Goal: Task Accomplishment & Management: Manage account settings

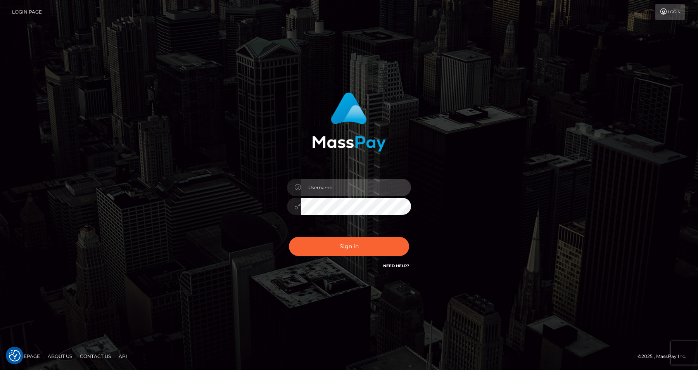
click at [316, 190] on input "text" at bounding box center [356, 187] width 110 height 17
type input "fitfindom@nattyfierros.ca"
click at [289, 237] on button "Sign in" at bounding box center [349, 246] width 120 height 19
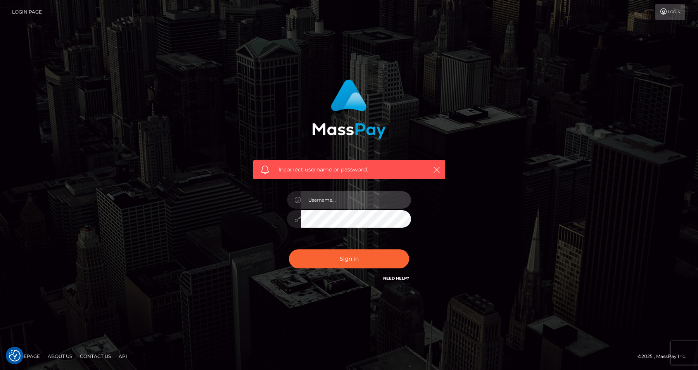
click at [346, 203] on input "text" at bounding box center [356, 199] width 110 height 17
type input "fitfindom@nattyfierros.ca"
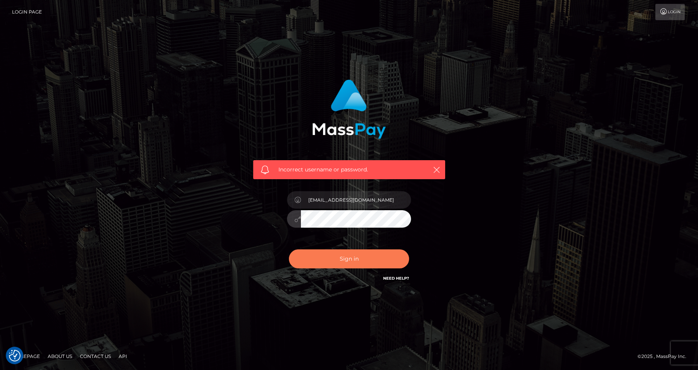
click at [326, 258] on button "Sign in" at bounding box center [349, 258] width 120 height 19
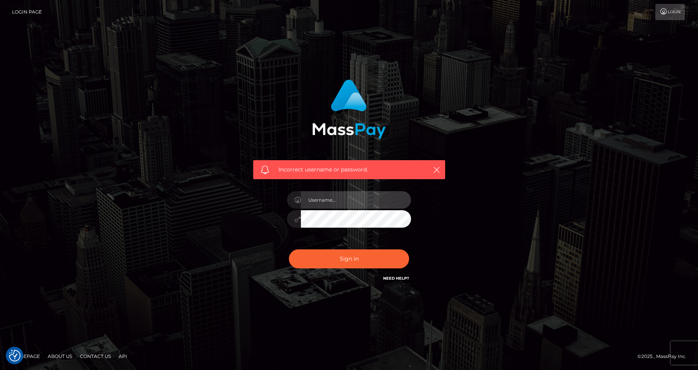
click at [346, 196] on input "text" at bounding box center [356, 199] width 110 height 17
type input "fitfindom@nattyfierros.ca"
click at [289, 249] on button "Sign in" at bounding box center [349, 258] width 120 height 19
click at [395, 276] on link "Need Help?" at bounding box center [396, 278] width 26 height 5
click at [376, 198] on input "text" at bounding box center [356, 199] width 110 height 17
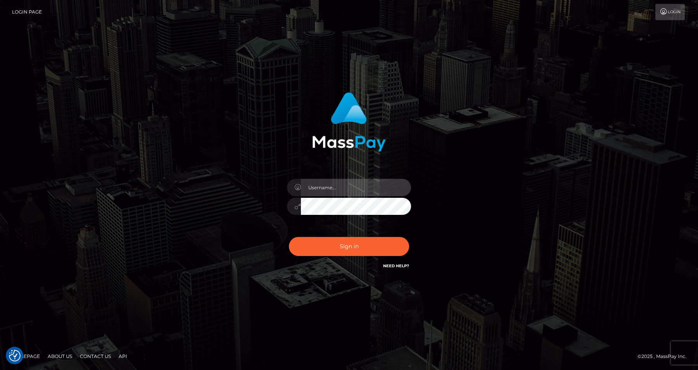
click at [332, 181] on input "text" at bounding box center [356, 187] width 110 height 17
type input "[EMAIL_ADDRESS][DOMAIN_NAME]"
click at [289, 237] on button "Sign in" at bounding box center [349, 246] width 120 height 19
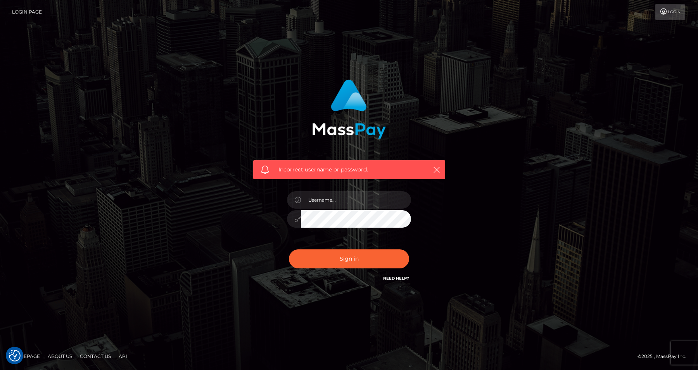
click at [395, 276] on link "Need Help?" at bounding box center [396, 278] width 26 height 5
click at [352, 205] on input "text" at bounding box center [356, 199] width 110 height 17
click at [343, 199] on input "text" at bounding box center [356, 199] width 110 height 17
click at [522, 180] on div "Incorrect username or password." at bounding box center [349, 185] width 442 height 223
click at [661, 12] on icon at bounding box center [664, 12] width 8 height 6
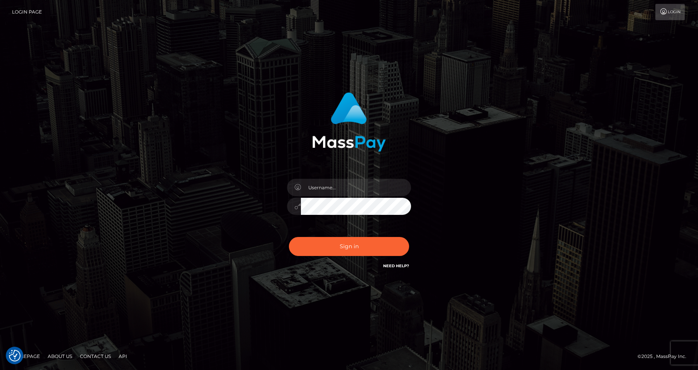
click at [396, 261] on div "Sign in Need Help?" at bounding box center [349, 249] width 136 height 35
click at [396, 266] on link "Need Help?" at bounding box center [396, 265] width 26 height 5
click at [356, 195] on input "text" at bounding box center [356, 187] width 110 height 17
type input "[EMAIL_ADDRESS][DOMAIN_NAME]"
click at [348, 257] on div "Sign in Need Help?" at bounding box center [349, 249] width 136 height 35
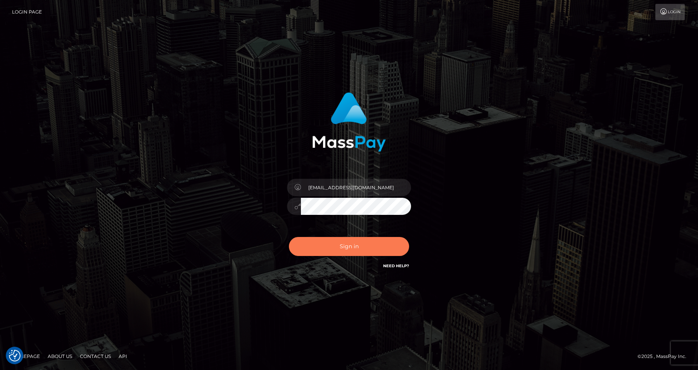
click at [348, 245] on button "Sign in" at bounding box center [349, 246] width 120 height 19
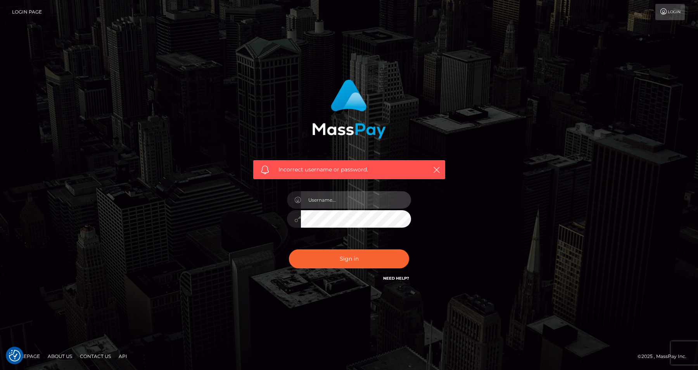
click at [344, 204] on input "text" at bounding box center [356, 199] width 110 height 17
click at [347, 201] on input "[EMAIL_ADDRESS][DOMAIN_NAME]" at bounding box center [356, 199] width 110 height 17
type input "natty@nattyfierros.ca"
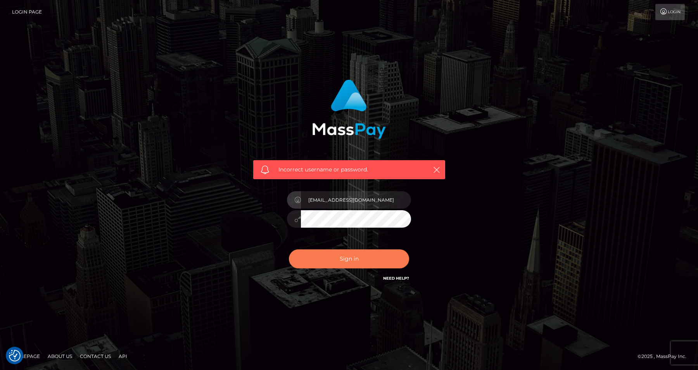
click at [349, 257] on button "Sign in" at bounding box center [349, 258] width 120 height 19
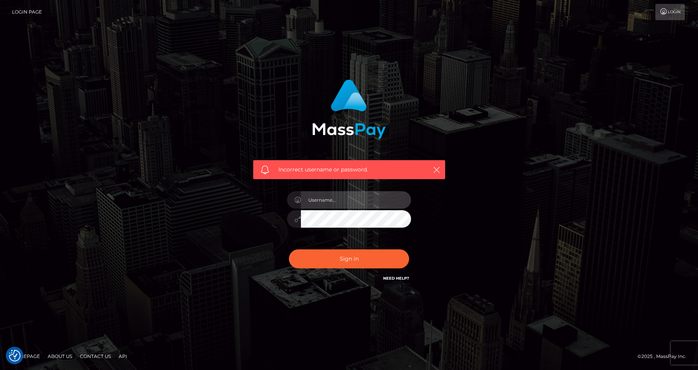
click at [343, 204] on input "text" at bounding box center [356, 199] width 110 height 17
type input "[EMAIL_ADDRESS][DOMAIN_NAME]"
click at [289, 249] on button "Sign in" at bounding box center [349, 258] width 120 height 19
click at [396, 275] on h6 "Need Help?" at bounding box center [396, 278] width 26 height 7
click at [397, 280] on link "Need Help?" at bounding box center [396, 278] width 26 height 5
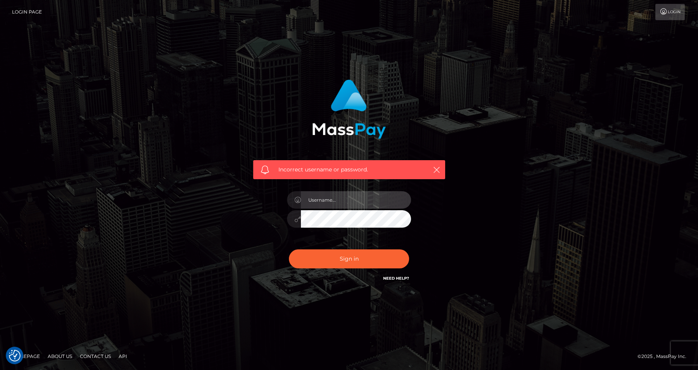
click at [325, 199] on input "text" at bounding box center [356, 199] width 110 height 17
click at [315, 201] on input "text" at bounding box center [356, 199] width 110 height 17
paste input "fitfindom@nattyfierros.ca"
type input "fitfindom@nattyfierros.ca"
click at [321, 248] on div "Sign in Need Help?" at bounding box center [349, 262] width 136 height 35
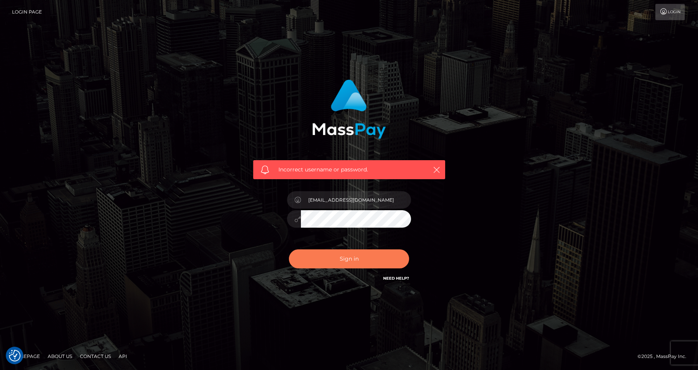
click at [325, 256] on button "Sign in" at bounding box center [349, 258] width 120 height 19
click at [135, 127] on div "Incorrect username or password." at bounding box center [349, 185] width 442 height 223
